Goal: Information Seeking & Learning: Learn about a topic

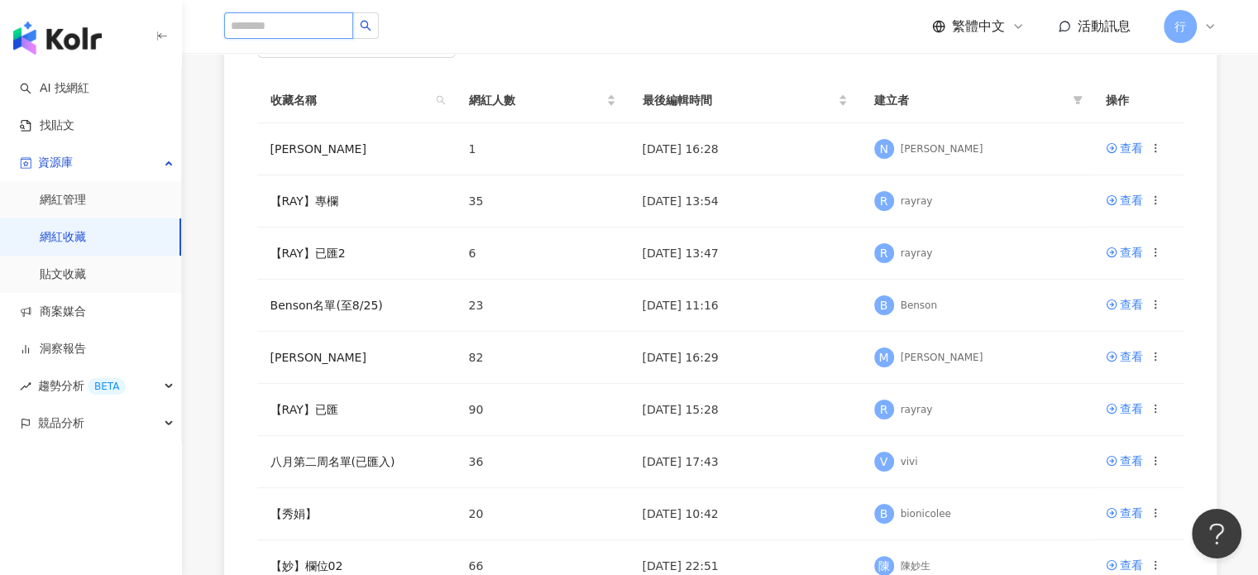
click at [284, 31] on input "search" at bounding box center [288, 25] width 129 height 26
click at [69, 82] on link "AI 找網紅" at bounding box center [54, 88] width 69 height 17
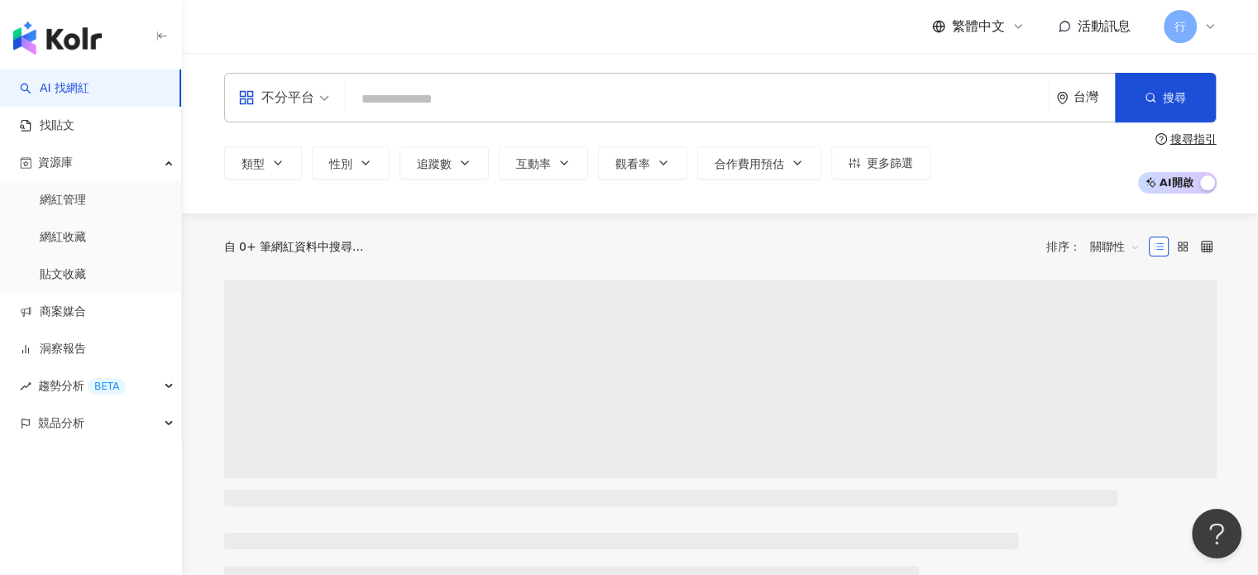
click at [410, 102] on input "search" at bounding box center [697, 99] width 690 height 31
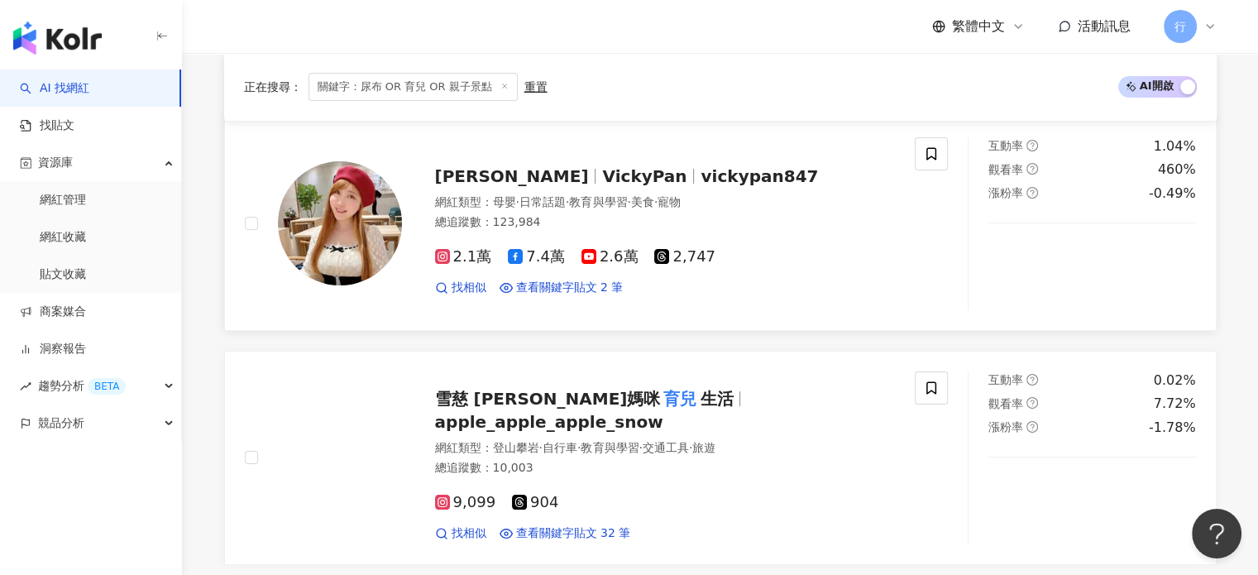
scroll to position [248, 0]
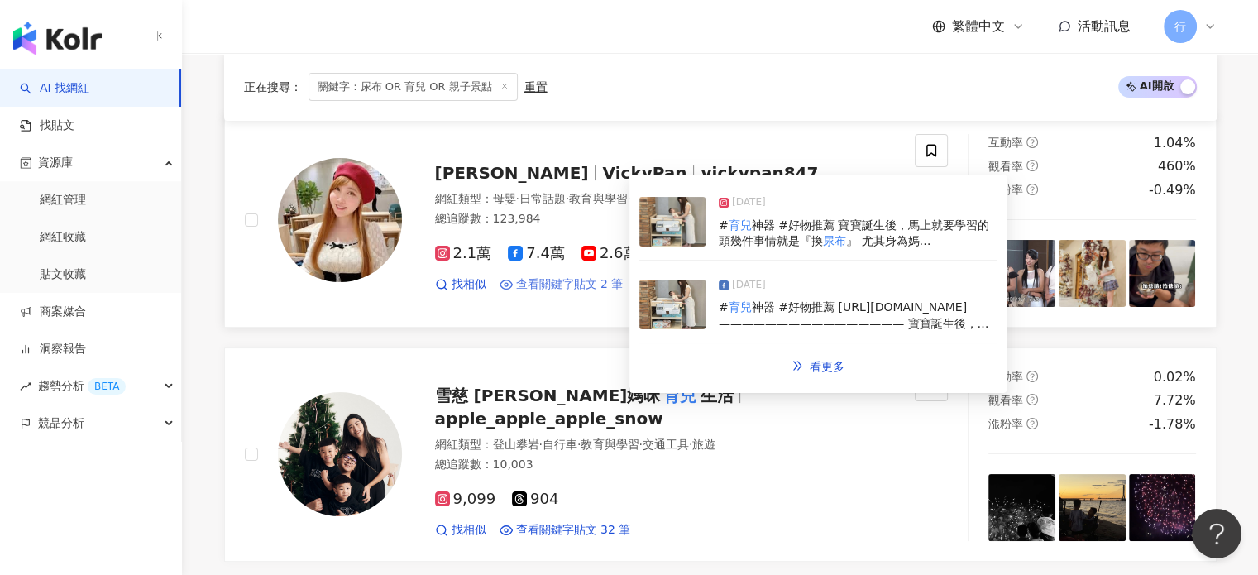
type input "**********"
click at [589, 290] on span "查看關鍵字貼文 2 筆" at bounding box center [570, 284] width 108 height 17
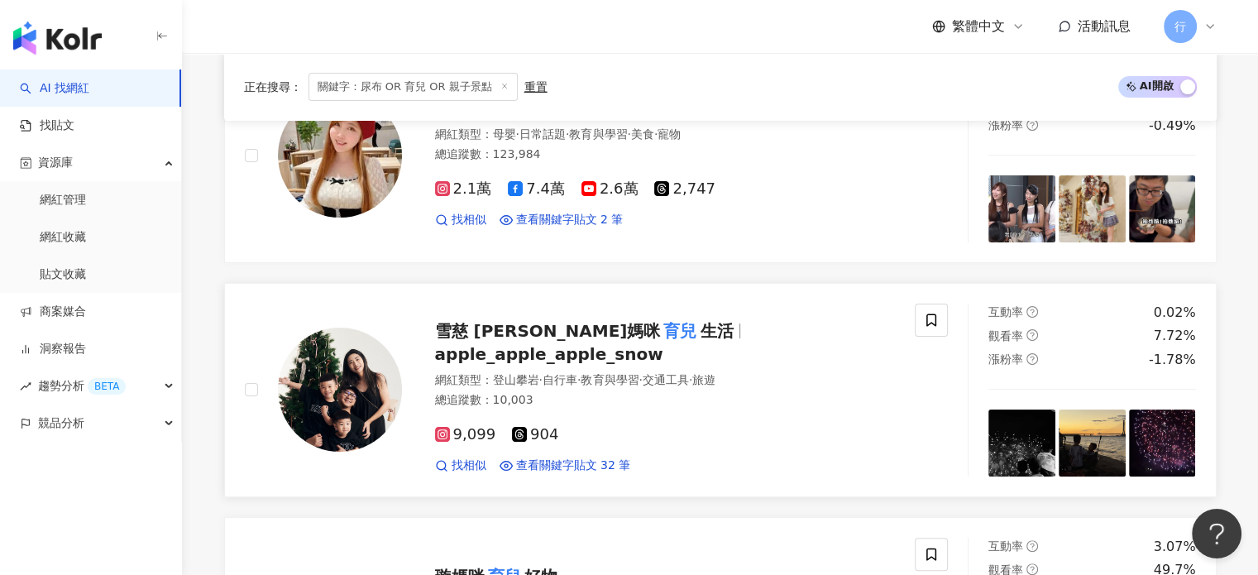
scroll to position [414, 0]
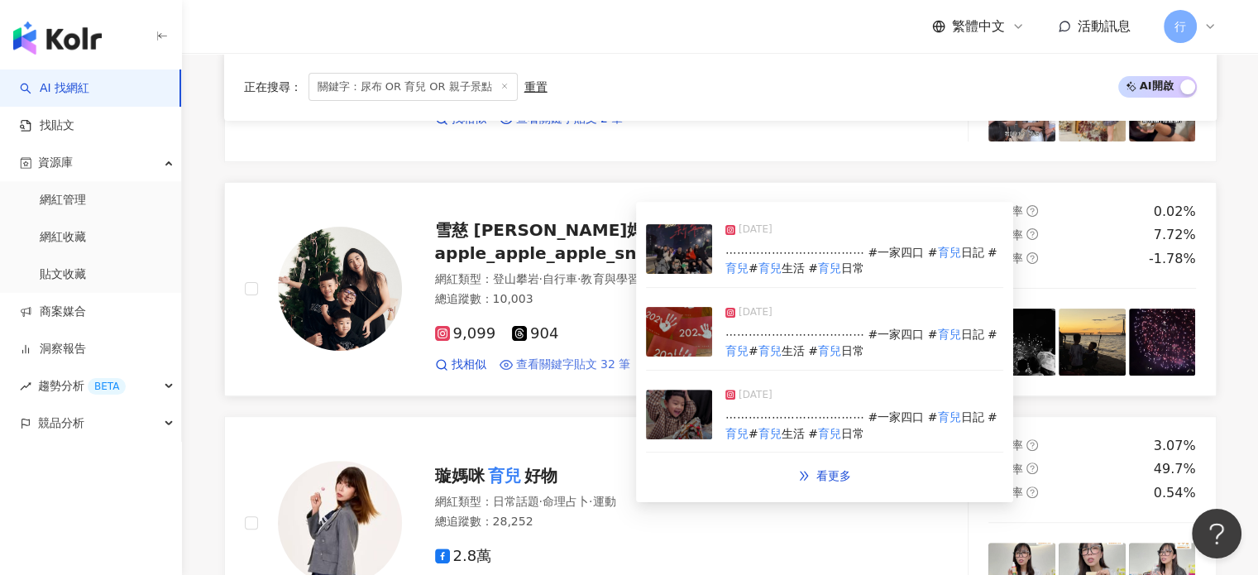
click at [599, 356] on span "查看關鍵字貼文 32 筆" at bounding box center [573, 364] width 115 height 17
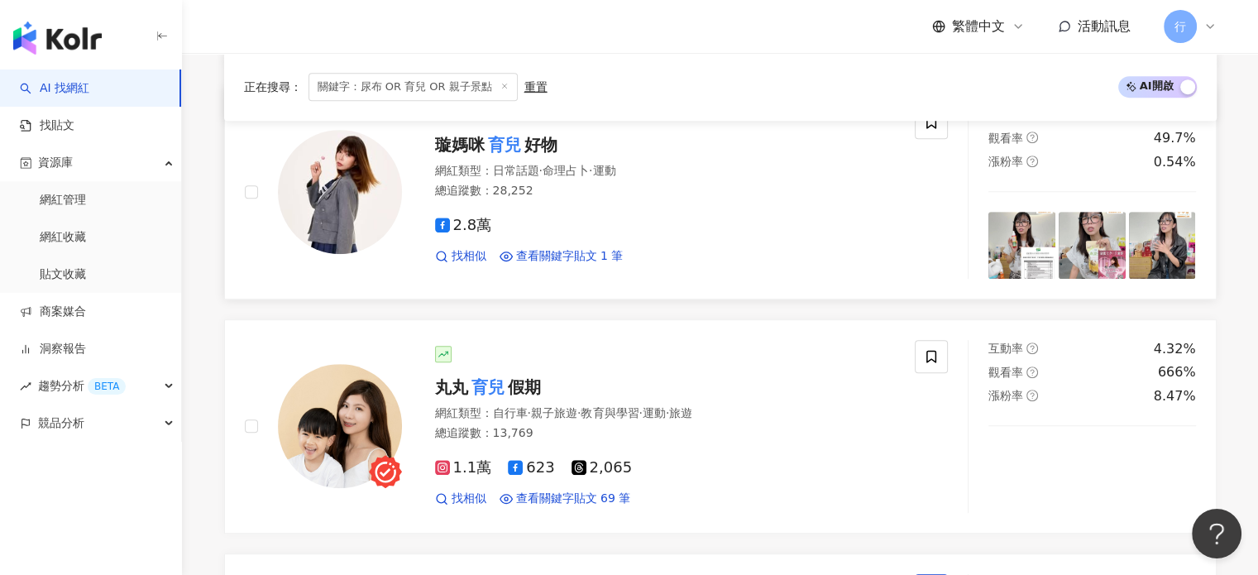
scroll to position [827, 0]
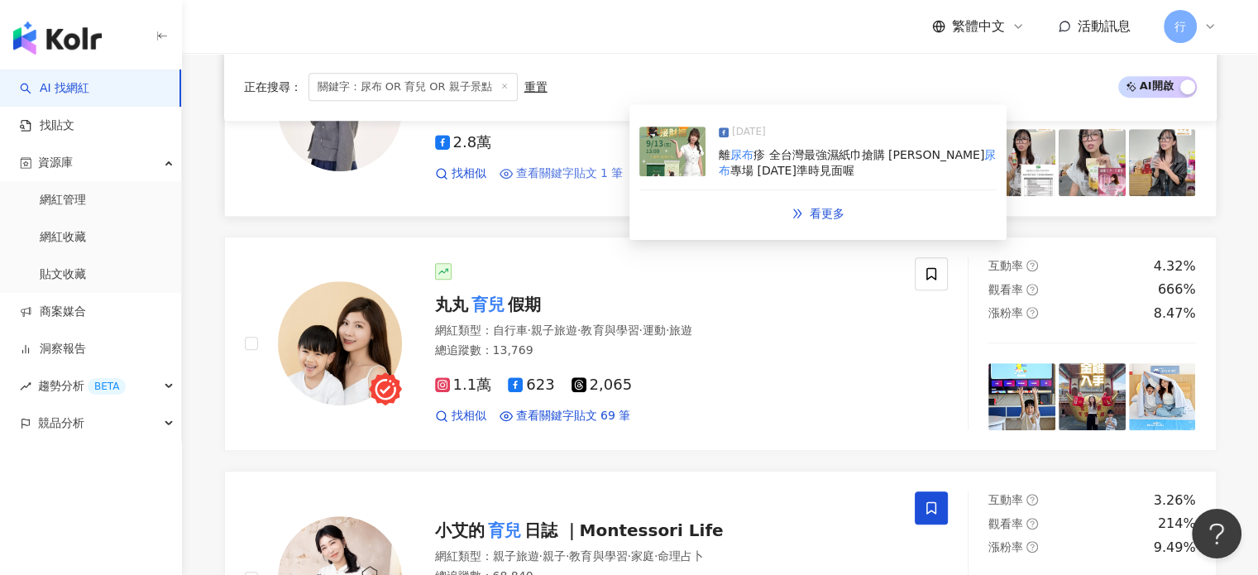
click at [586, 175] on span "查看關鍵字貼文 1 筆" at bounding box center [570, 173] width 108 height 17
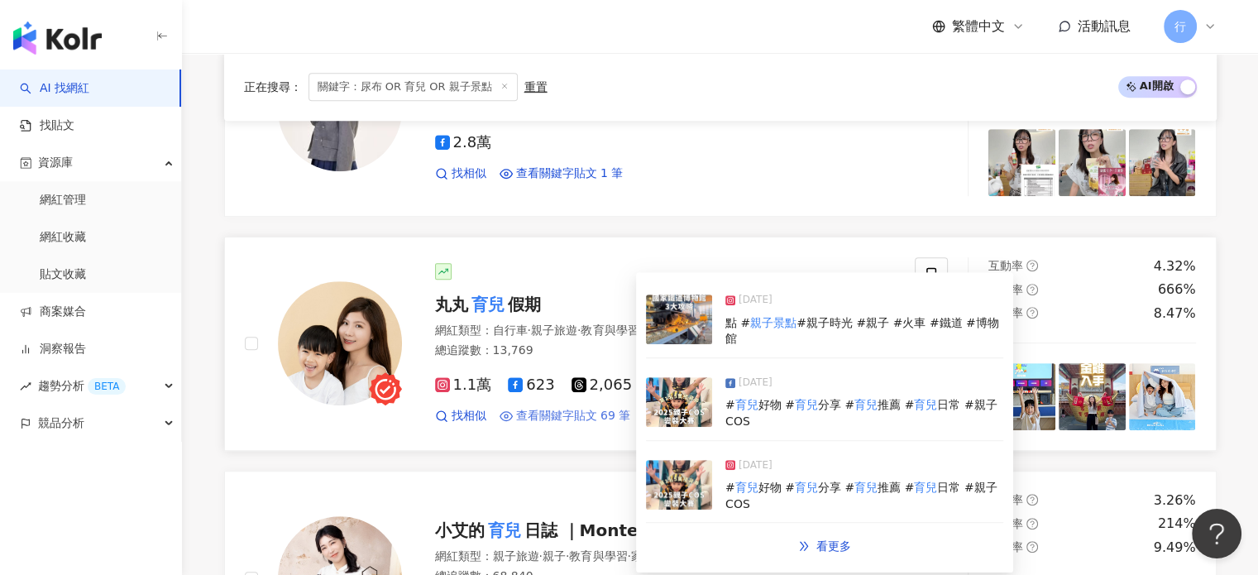
click at [592, 414] on span "查看關鍵字貼文 69 筆" at bounding box center [573, 416] width 115 height 17
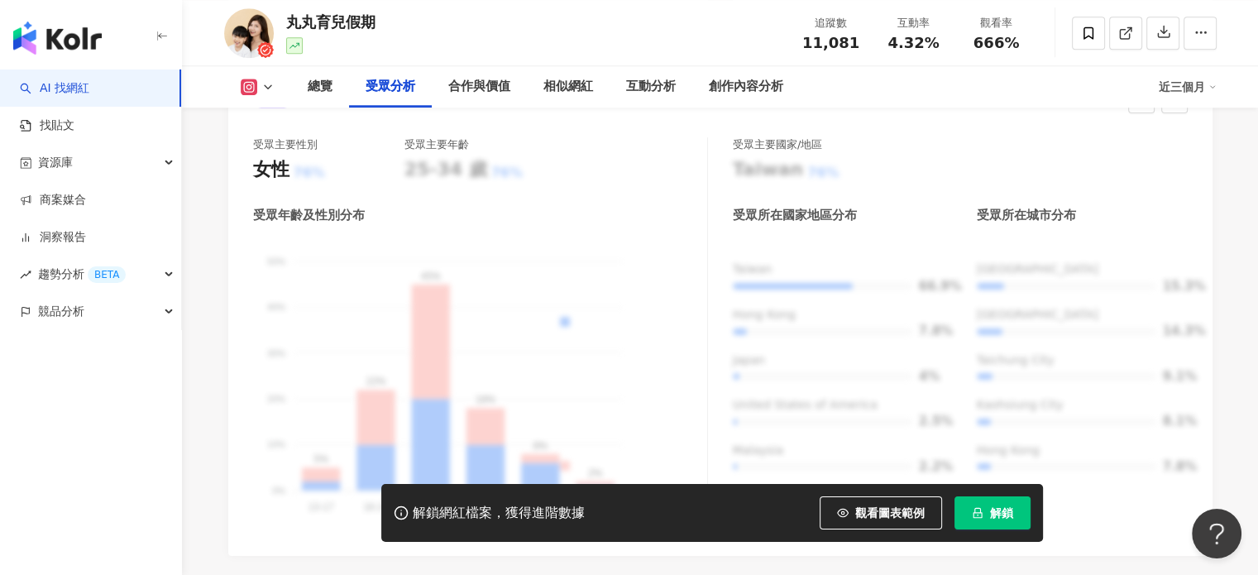
scroll to position [1517, 0]
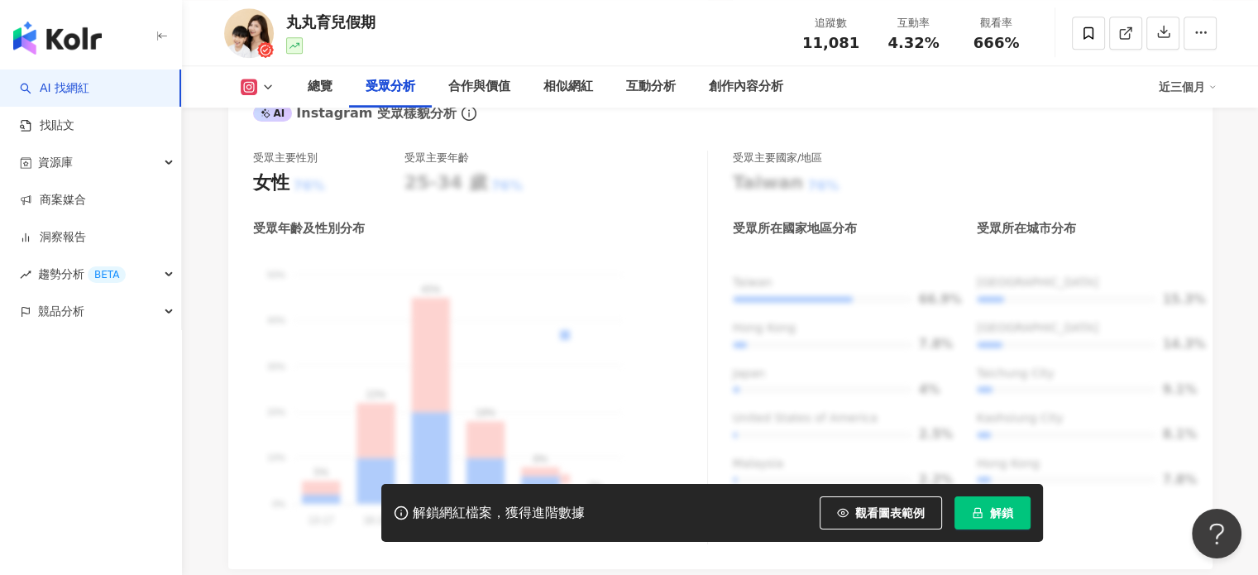
click at [505, 33] on div "丸丸育兒假期 追蹤數 11,081 互動率 4.32% 觀看率 666%" at bounding box center [720, 32] width 1059 height 65
